Goal: Task Accomplishment & Management: Manage account settings

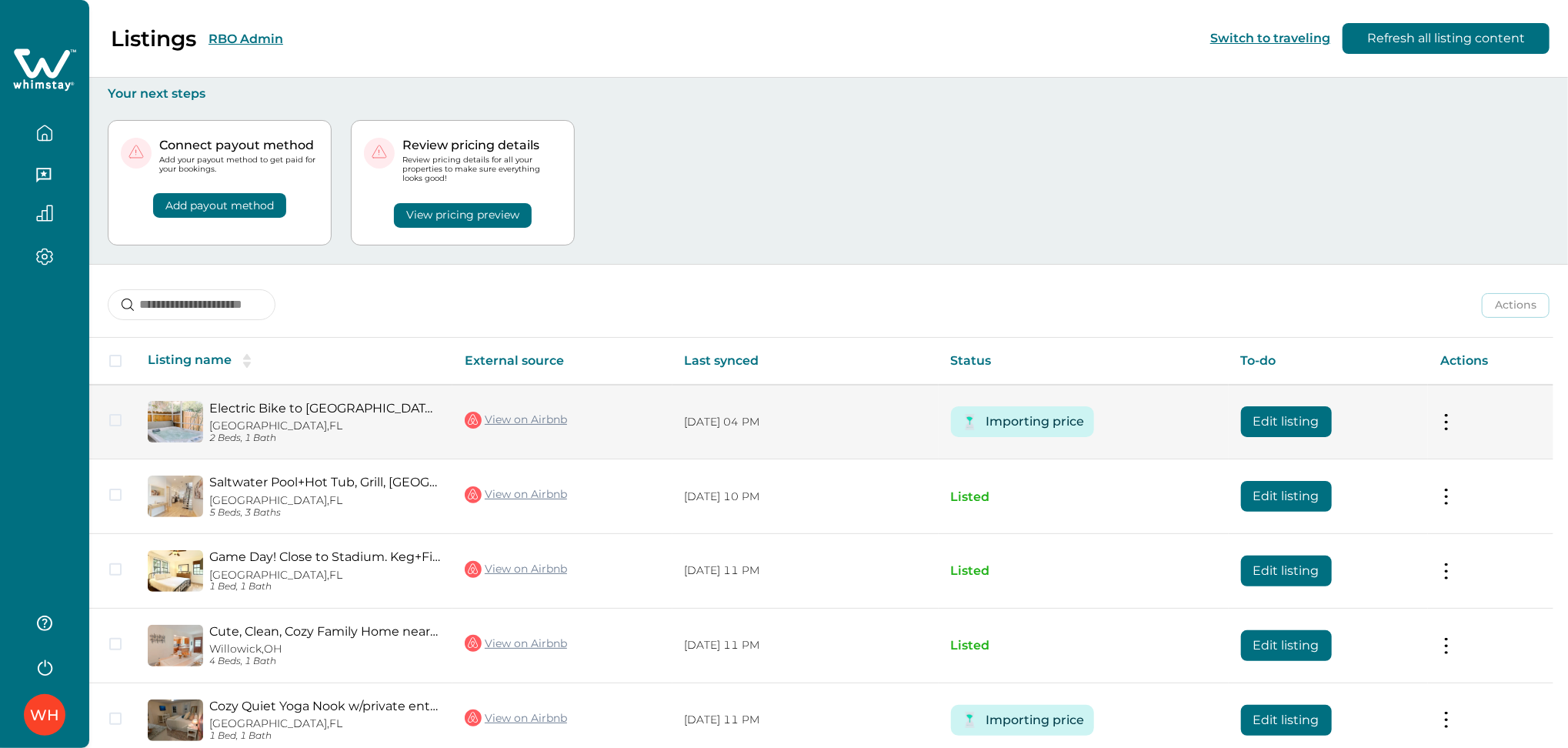
click at [1278, 431] on button "Edit listing" at bounding box center [1286, 422] width 91 height 31
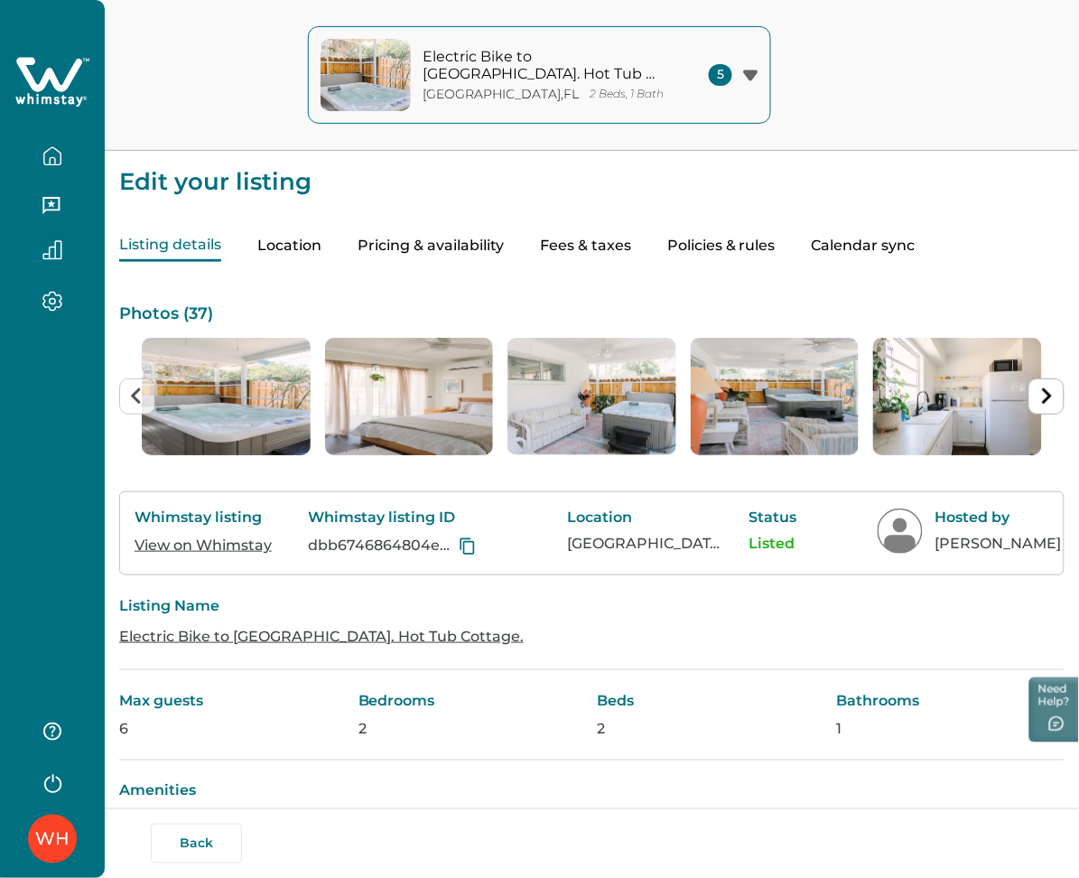
click at [439, 244] on button "Pricing & availability" at bounding box center [431, 246] width 146 height 32
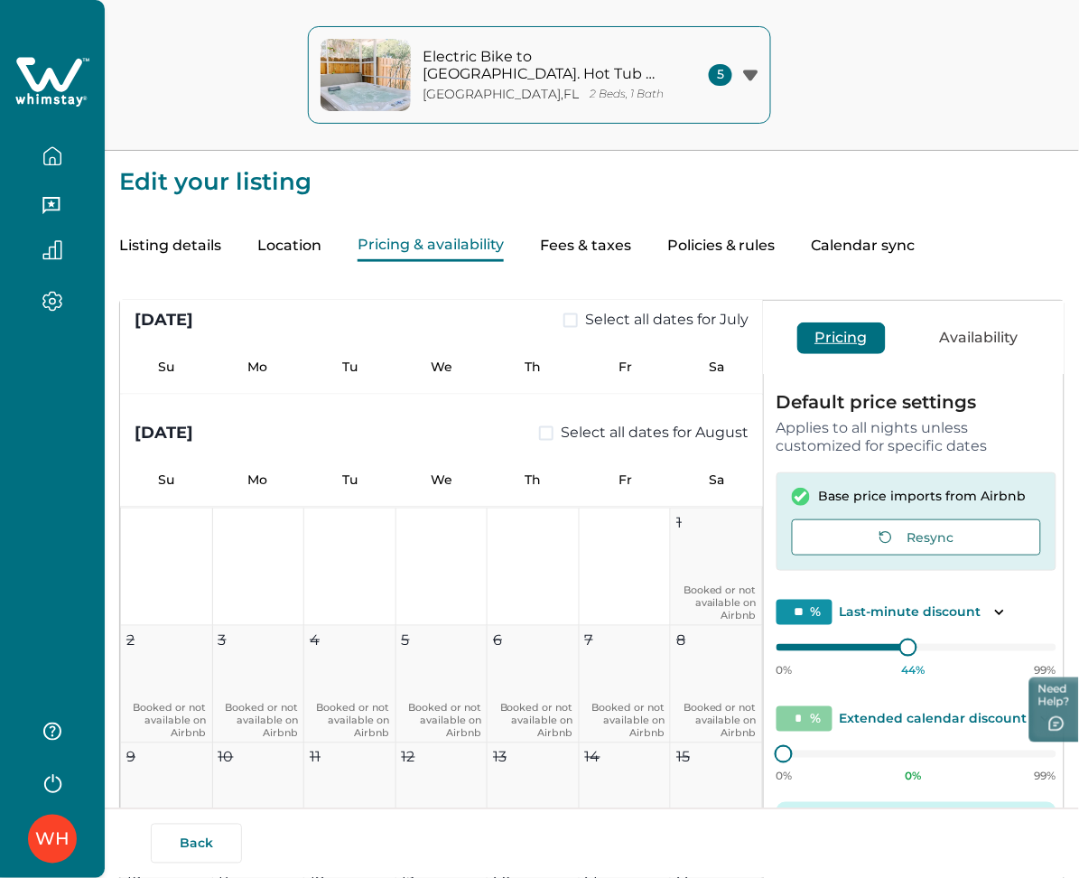
scroll to position [8267, 0]
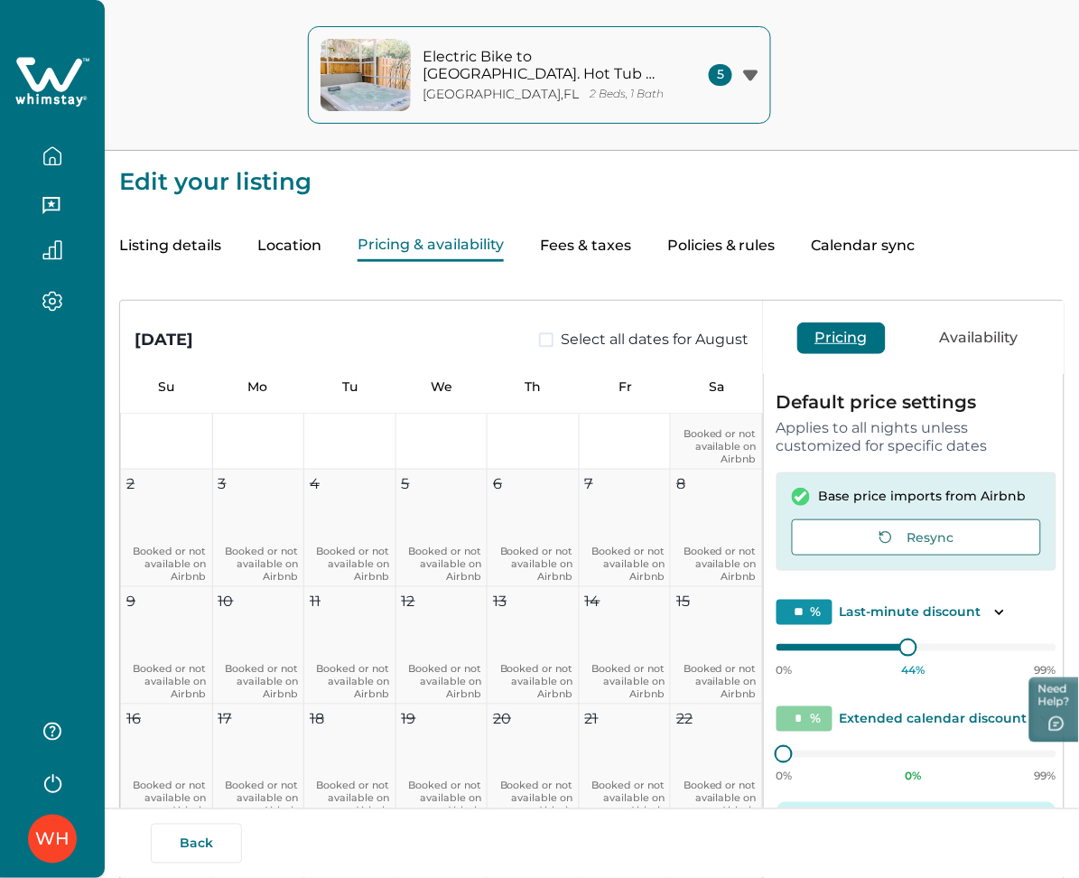
click at [59, 152] on icon "button" at bounding box center [52, 155] width 16 height 17
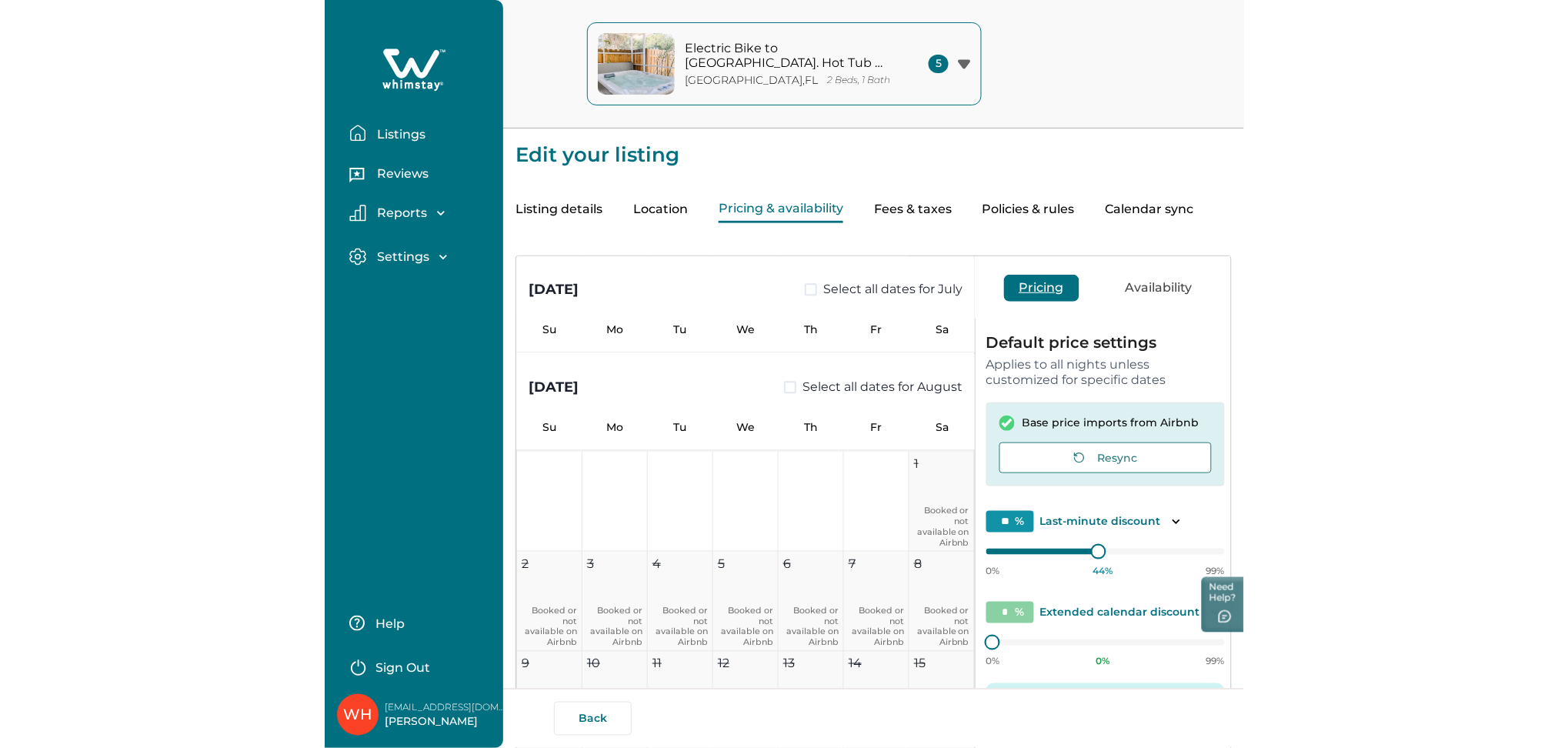
scroll to position [7195, 0]
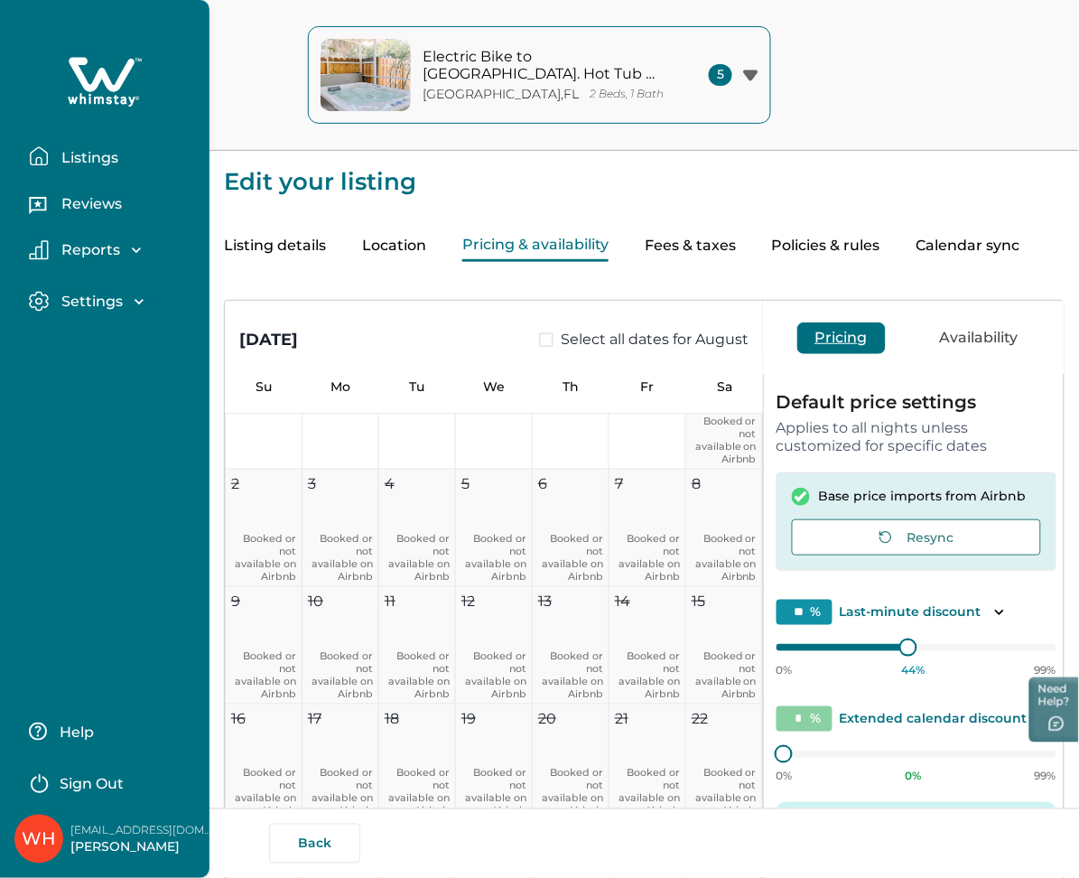
click at [59, 152] on p "Listings" at bounding box center [87, 158] width 62 height 18
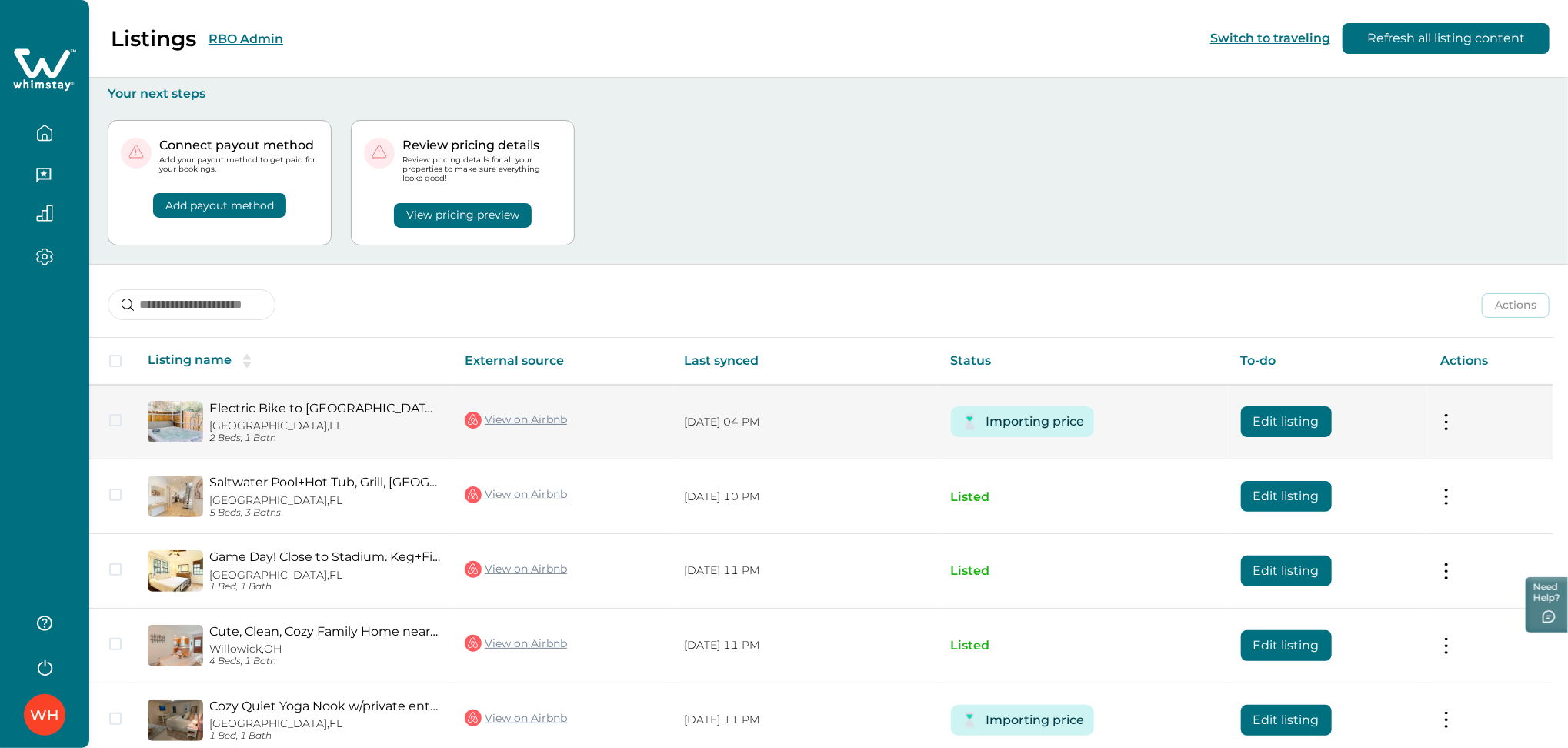
click at [926, 411] on button "Edit listing" at bounding box center [1286, 422] width 91 height 31
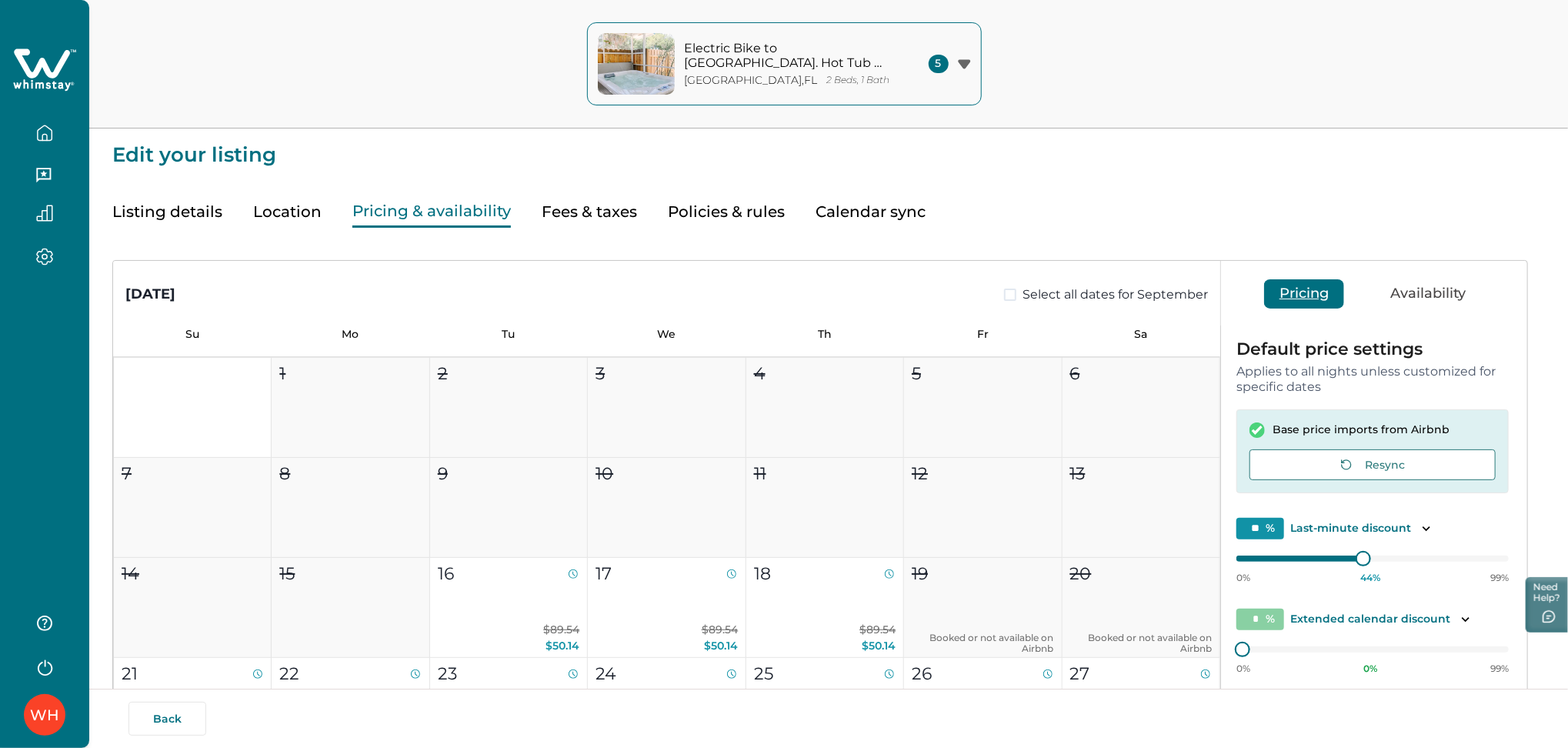
click at [453, 208] on button "Pricing & availability" at bounding box center [432, 211] width 159 height 32
click at [926, 452] on button "Resync" at bounding box center [1372, 464] width 246 height 31
